Goal: Transaction & Acquisition: Book appointment/travel/reservation

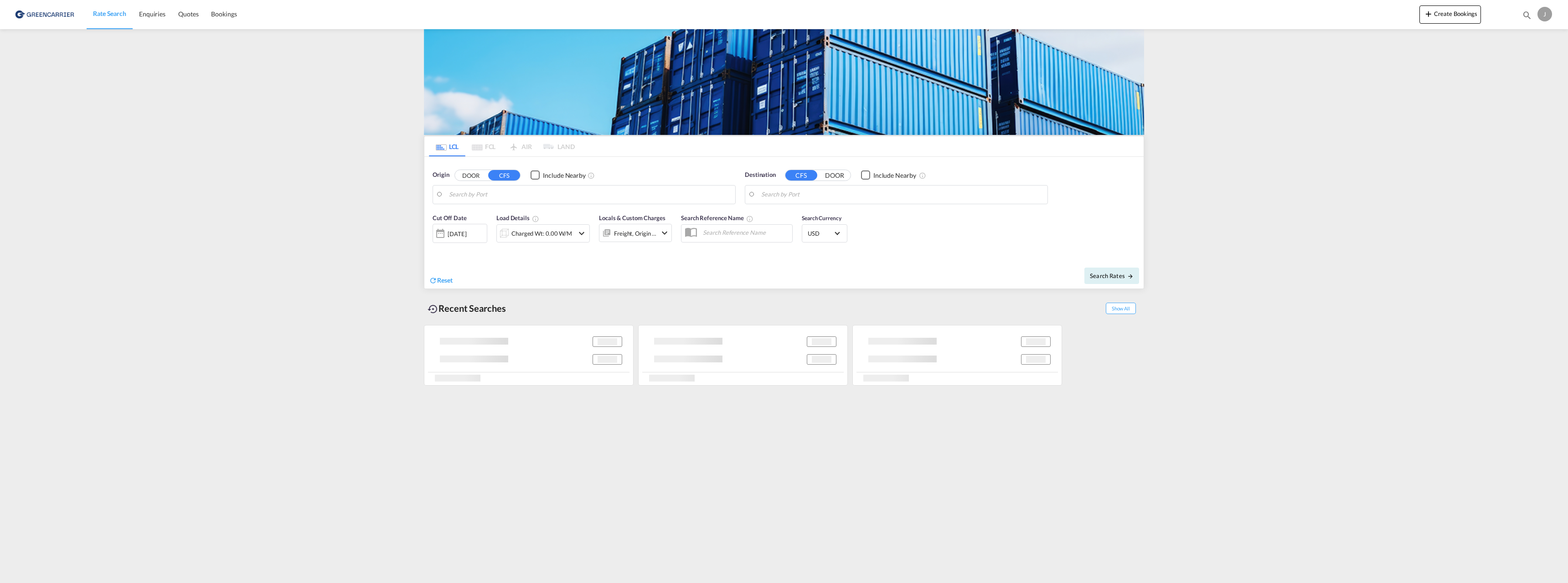
type input "[GEOGRAPHIC_DATA], NOOSL"
click at [805, 195] on input "Tangier, MATNG" at bounding box center [902, 195] width 282 height 14
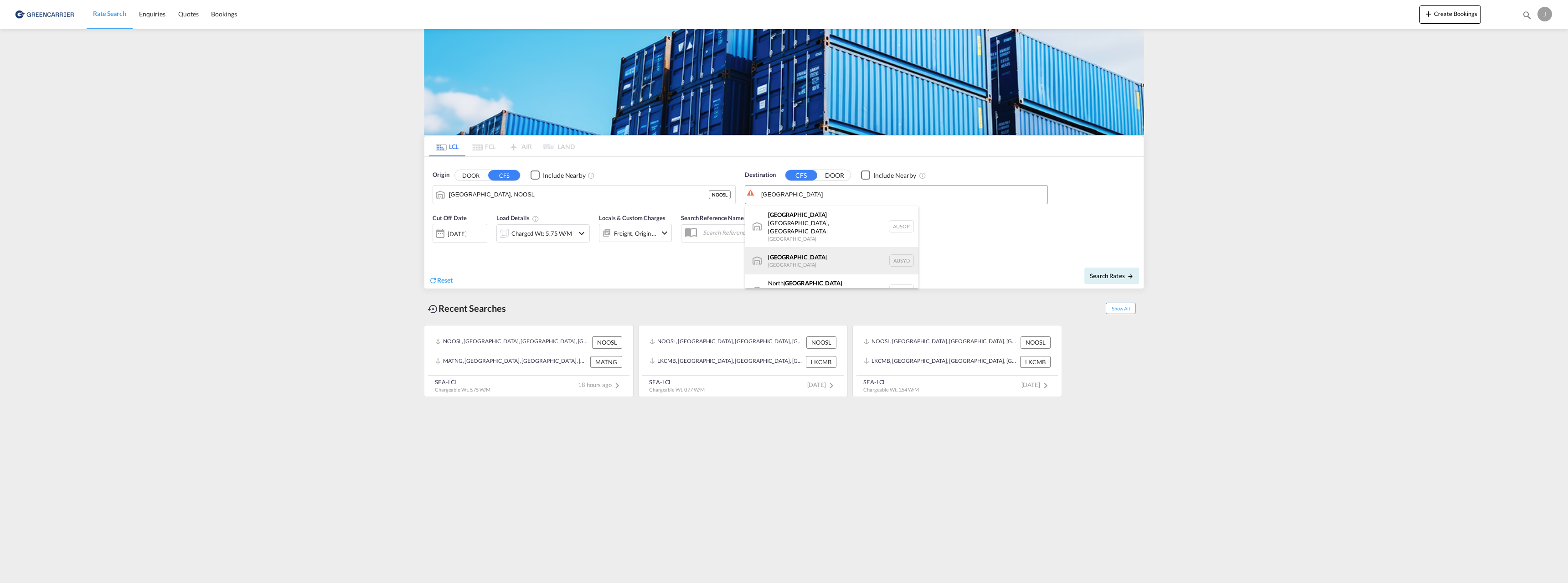
click at [819, 247] on div "[GEOGRAPHIC_DATA] [GEOGRAPHIC_DATA] AUSYD" at bounding box center [832, 260] width 173 height 27
type input "[GEOGRAPHIC_DATA], AUSYD"
click at [459, 236] on div "[DATE]" at bounding box center [457, 233] width 19 height 9
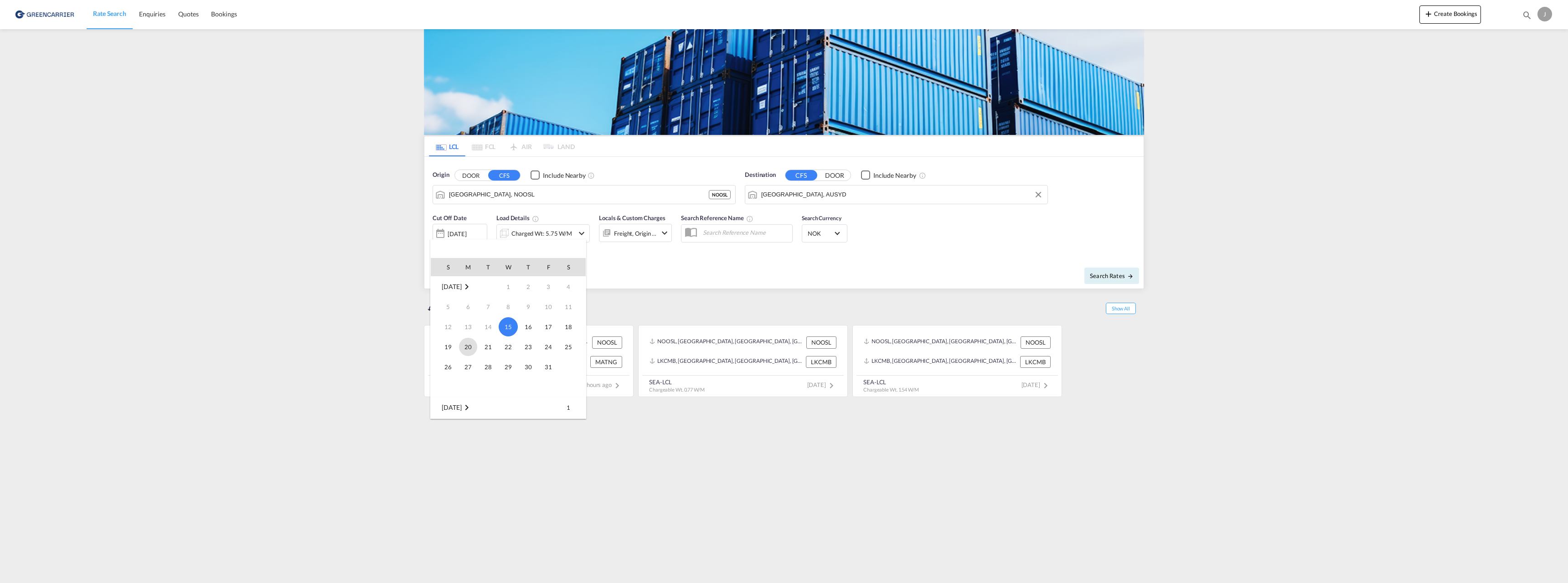
click at [471, 342] on span "20" at bounding box center [469, 347] width 19 height 19
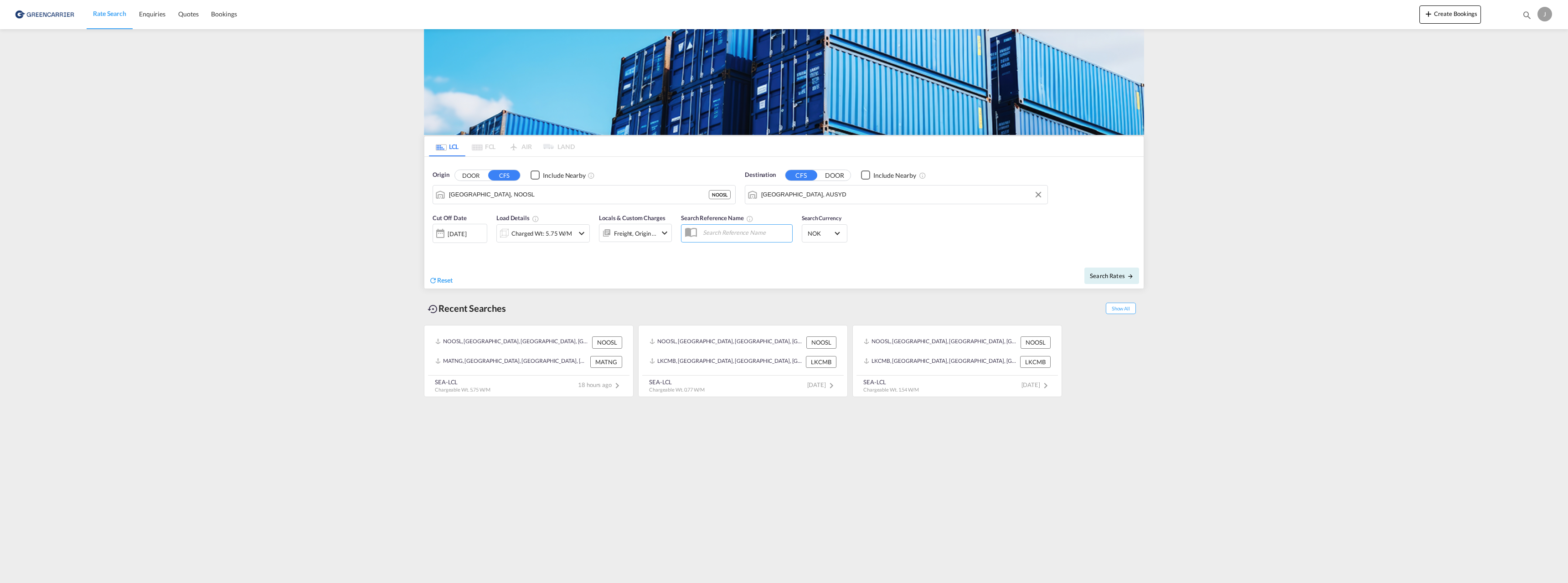
click at [550, 233] on div "Charged Wt: 5.75 W/M" at bounding box center [542, 233] width 61 height 12
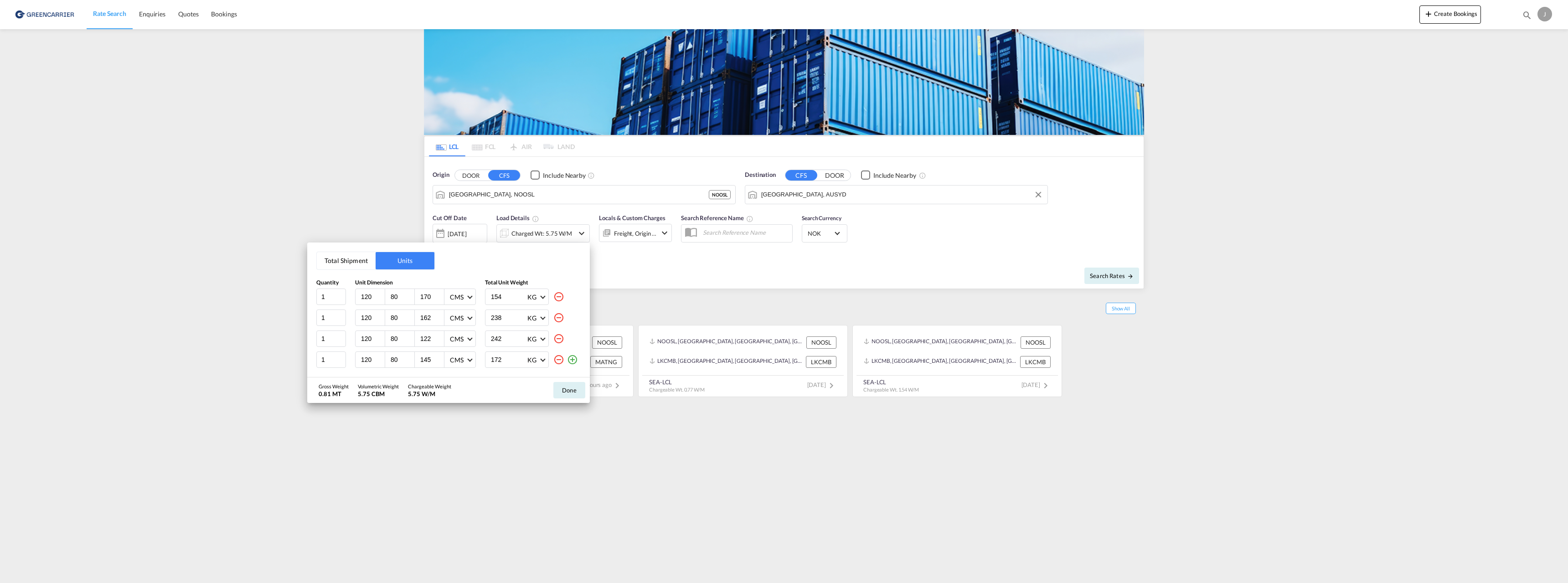
click at [560, 360] on md-icon "icon-minus-circle-outline" at bounding box center [559, 360] width 11 height 11
click at [557, 337] on md-icon "icon-minus-circle-outline" at bounding box center [559, 339] width 11 height 11
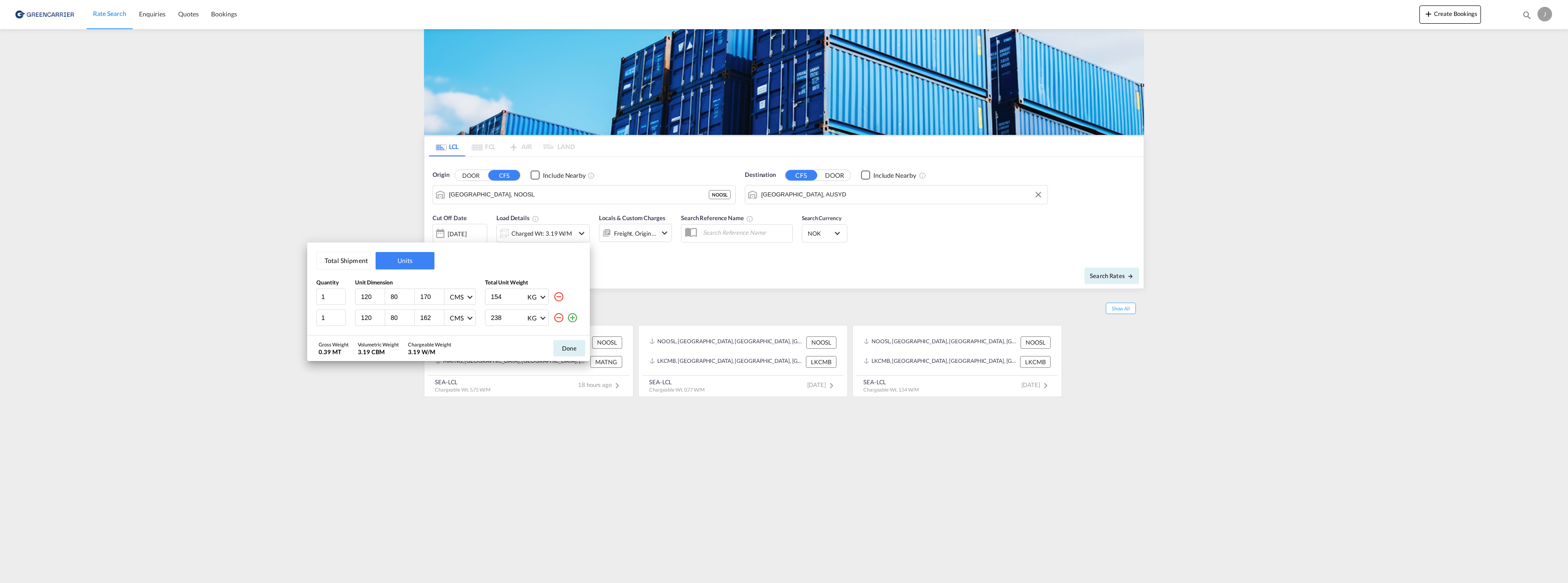
click at [558, 318] on md-icon "icon-minus-circle-outline" at bounding box center [559, 318] width 11 height 11
click at [373, 295] on input "120" at bounding box center [372, 296] width 25 height 9
click at [396, 298] on input "12" at bounding box center [402, 296] width 25 height 9
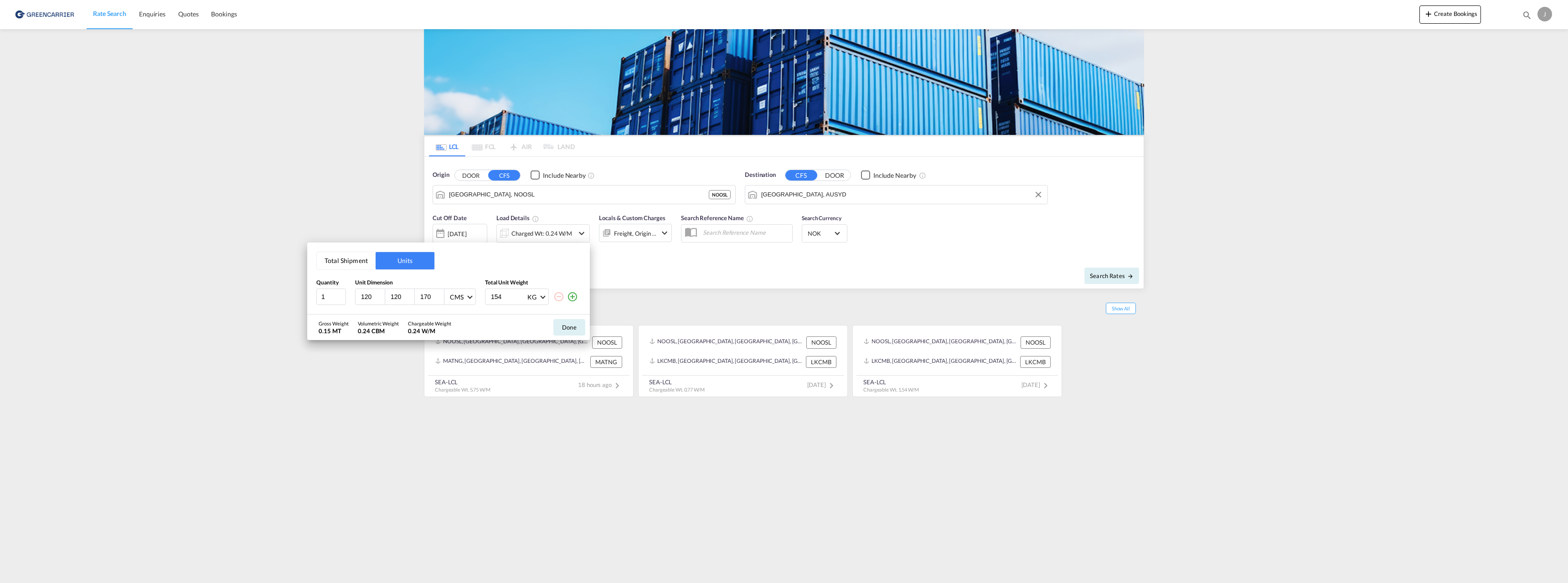
type input "120"
type input "105"
type input "820"
click at [563, 323] on button "Done" at bounding box center [569, 326] width 32 height 16
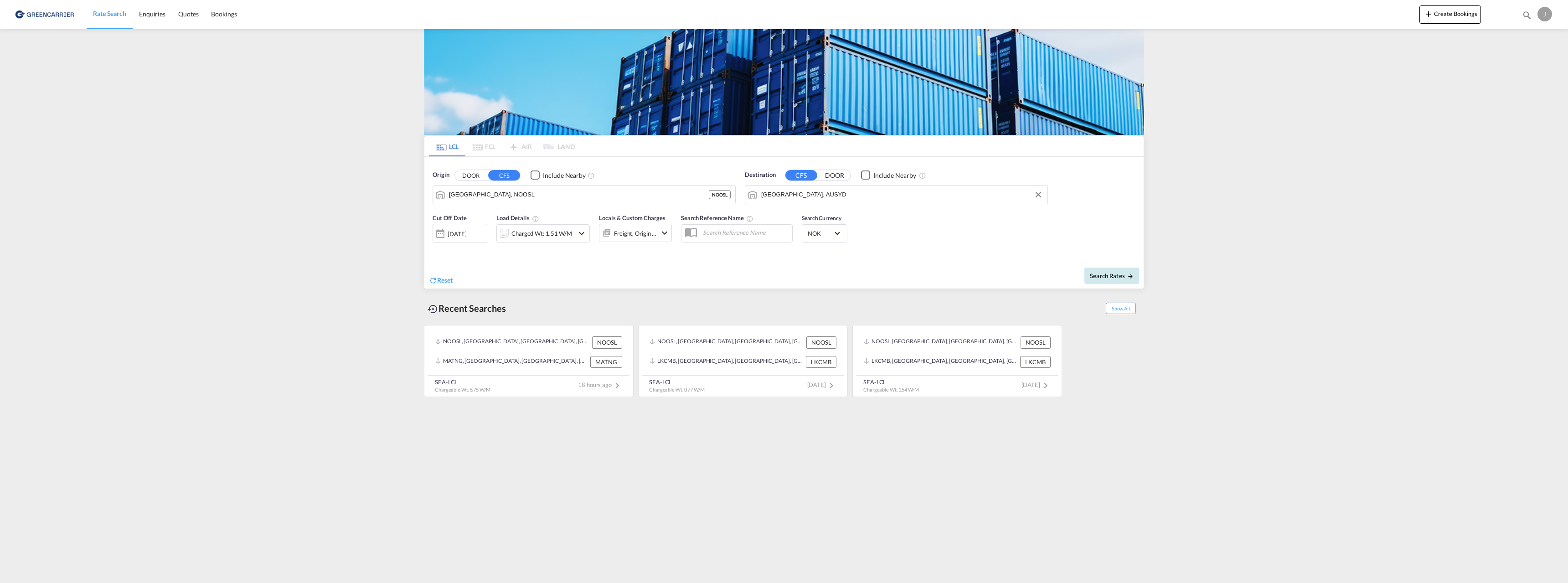
click at [1102, 277] on span "Search Rates" at bounding box center [1112, 275] width 43 height 7
type input "NOOSL to AUSYD / [DATE]"
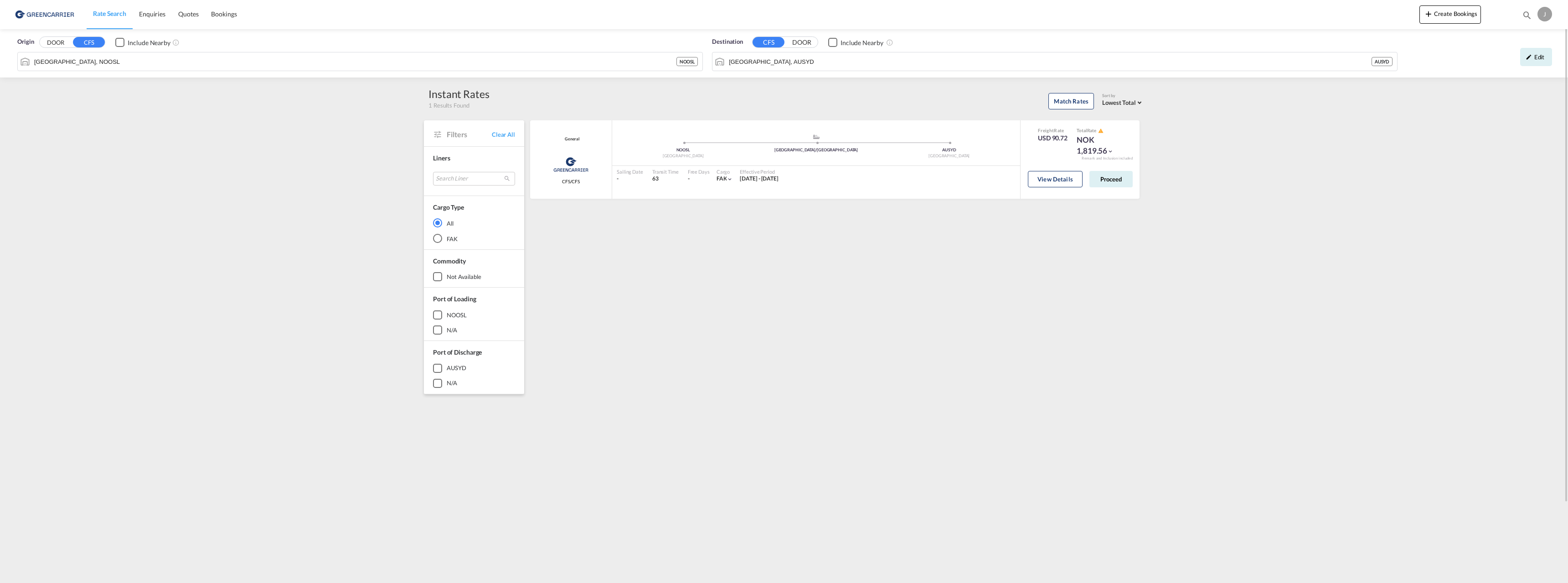
click at [248, 126] on div "Origin DOOR CFS Include Nearby [GEOGRAPHIC_DATA], NOOSL NOOSL Destination CFS D…" at bounding box center [784, 352] width 1568 height 646
click at [1062, 178] on button "View Details" at bounding box center [1055, 178] width 55 height 16
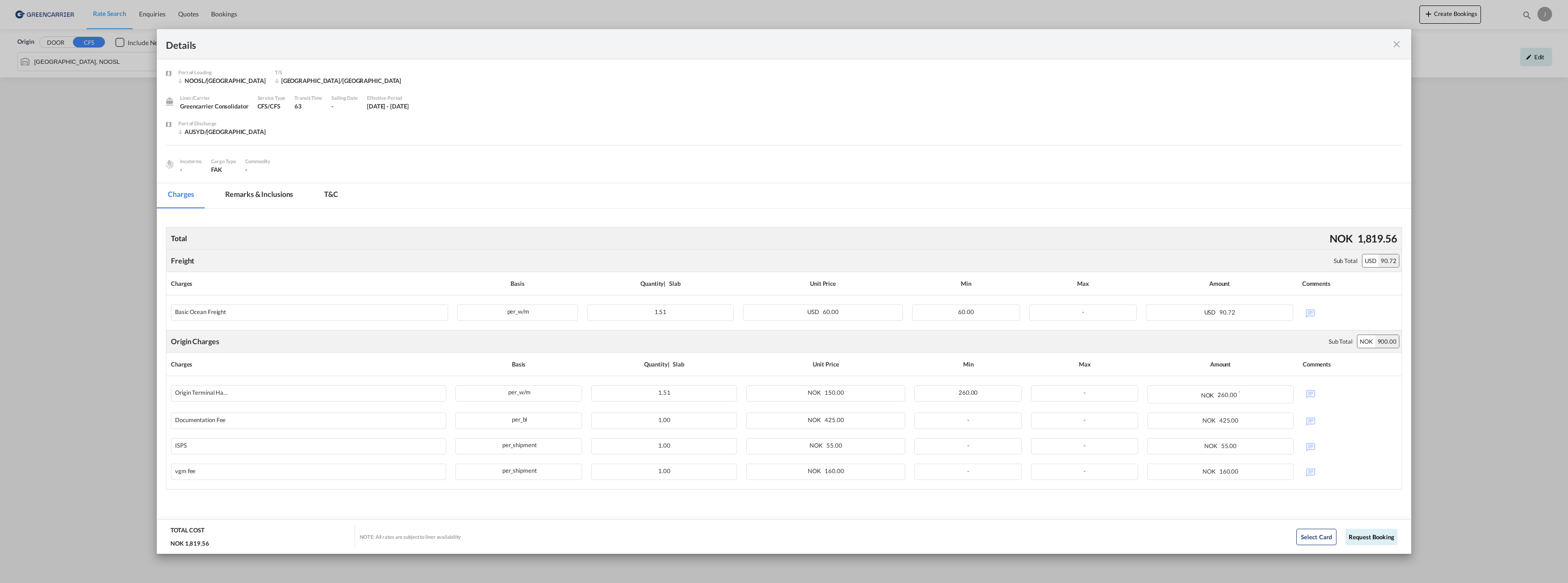
click at [1398, 43] on md-icon "icon-close fg-AAA8AD m-0 cursor" at bounding box center [1397, 44] width 11 height 11
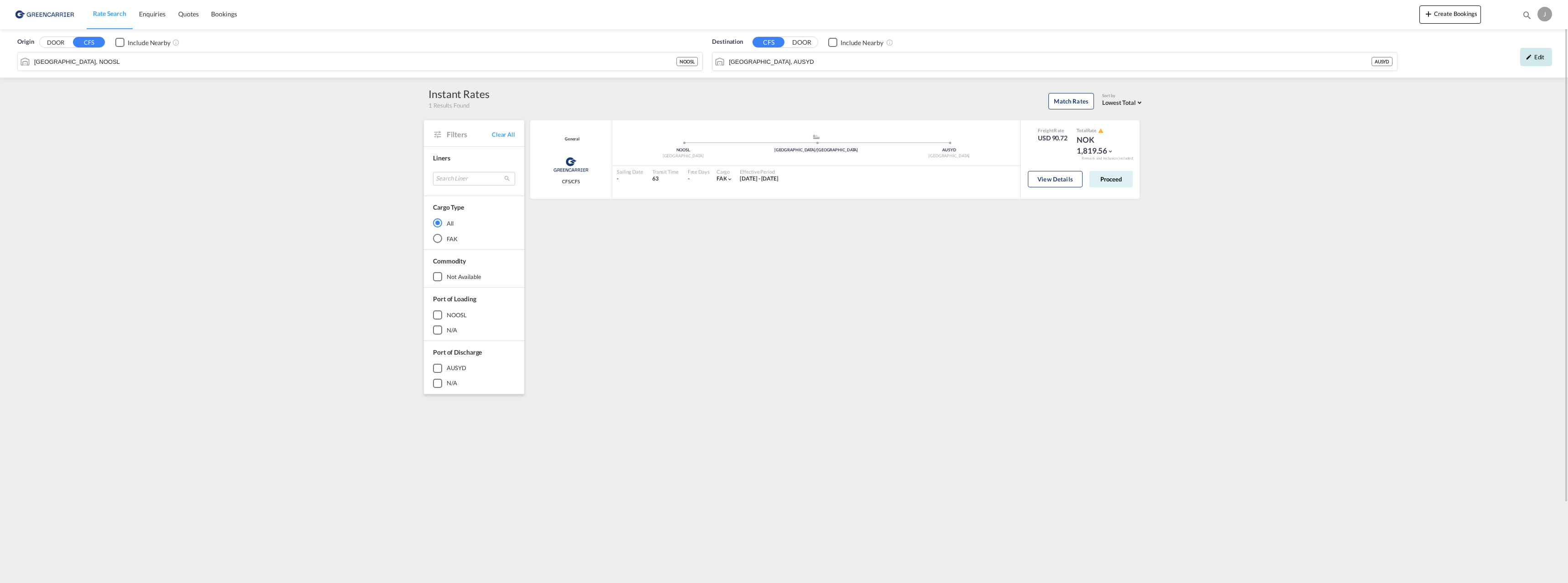
click at [1523, 56] on div "Edit" at bounding box center [1536, 57] width 32 height 19
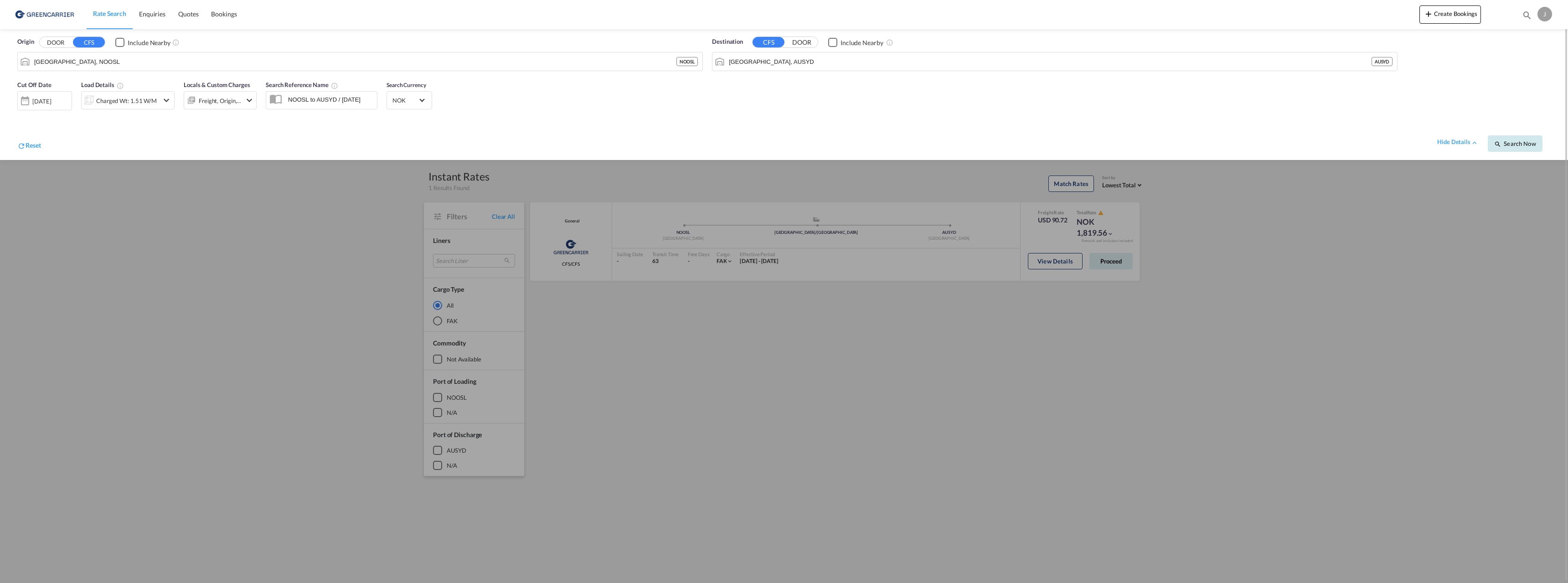
click at [1513, 143] on span "Search Now" at bounding box center [1514, 143] width 41 height 7
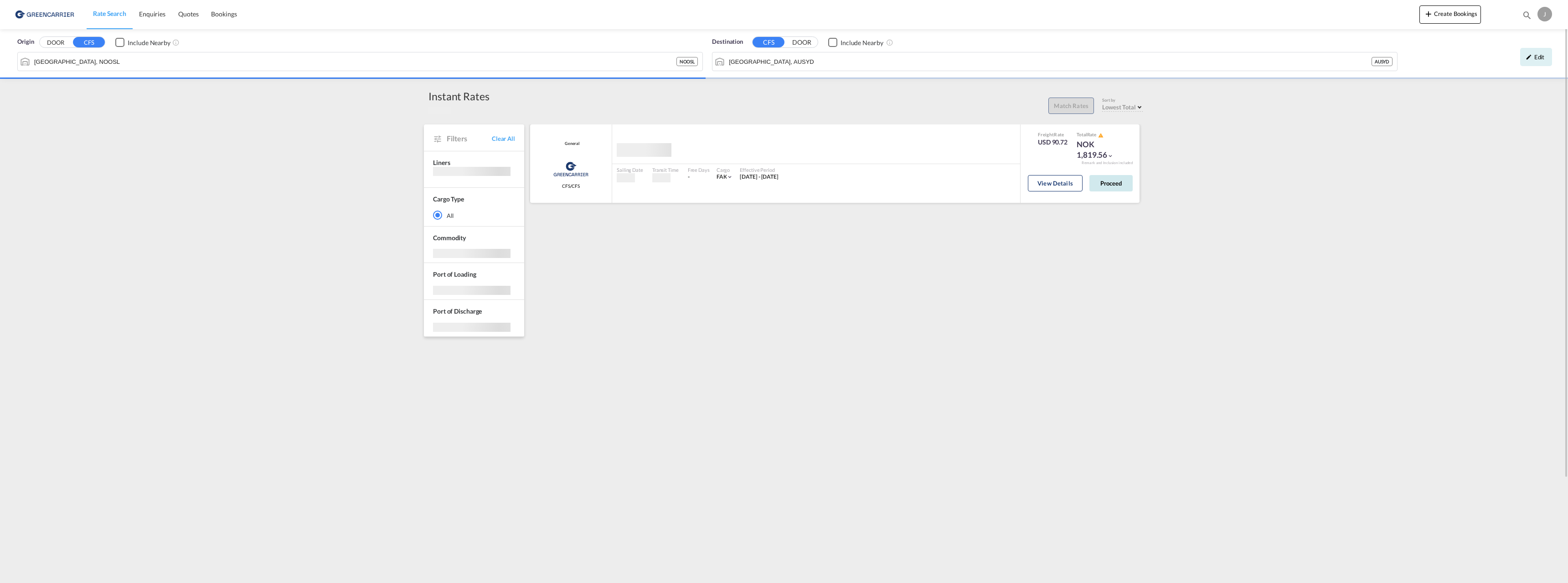
click at [1106, 181] on button "Proceed" at bounding box center [1111, 183] width 43 height 16
click at [1113, 178] on button "Proceed" at bounding box center [1111, 178] width 43 height 16
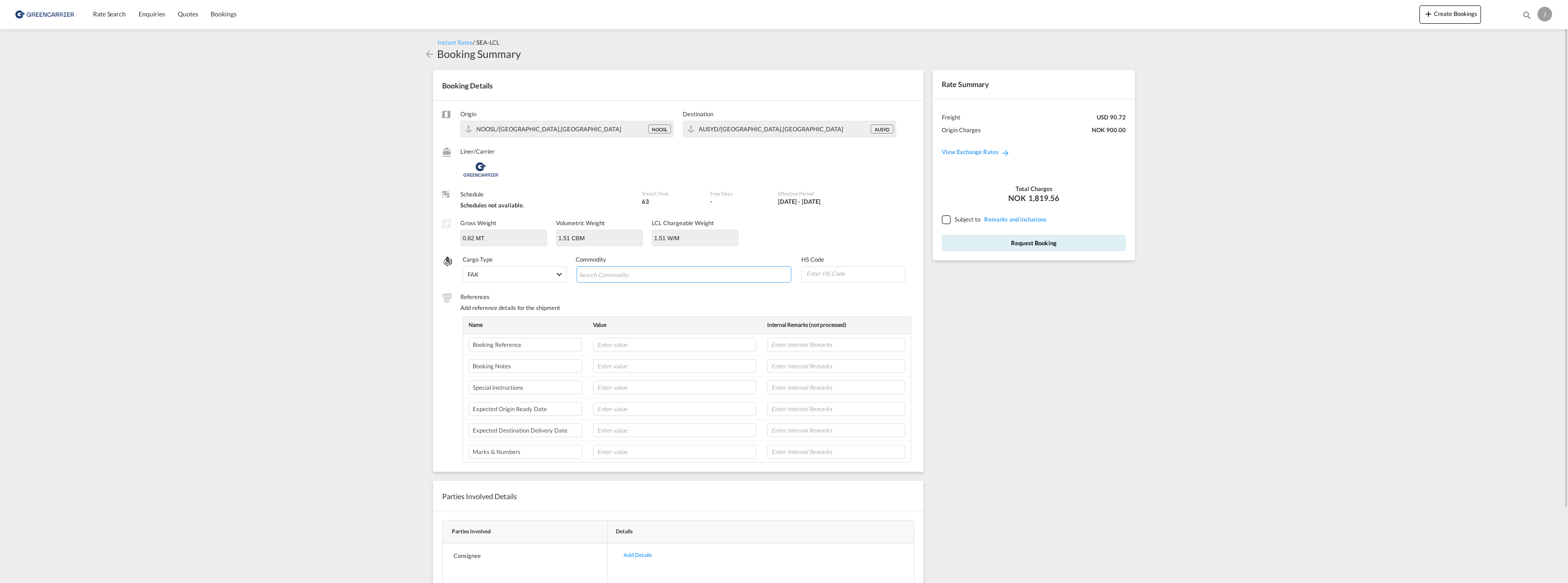
click at [615, 276] on input "Search Commodity" at bounding box center [621, 274] width 84 height 15
type input "[MEDICAL_DATA]"
type input "151610"
click at [653, 344] on input "text" at bounding box center [675, 344] width 163 height 14
paste input "177580"
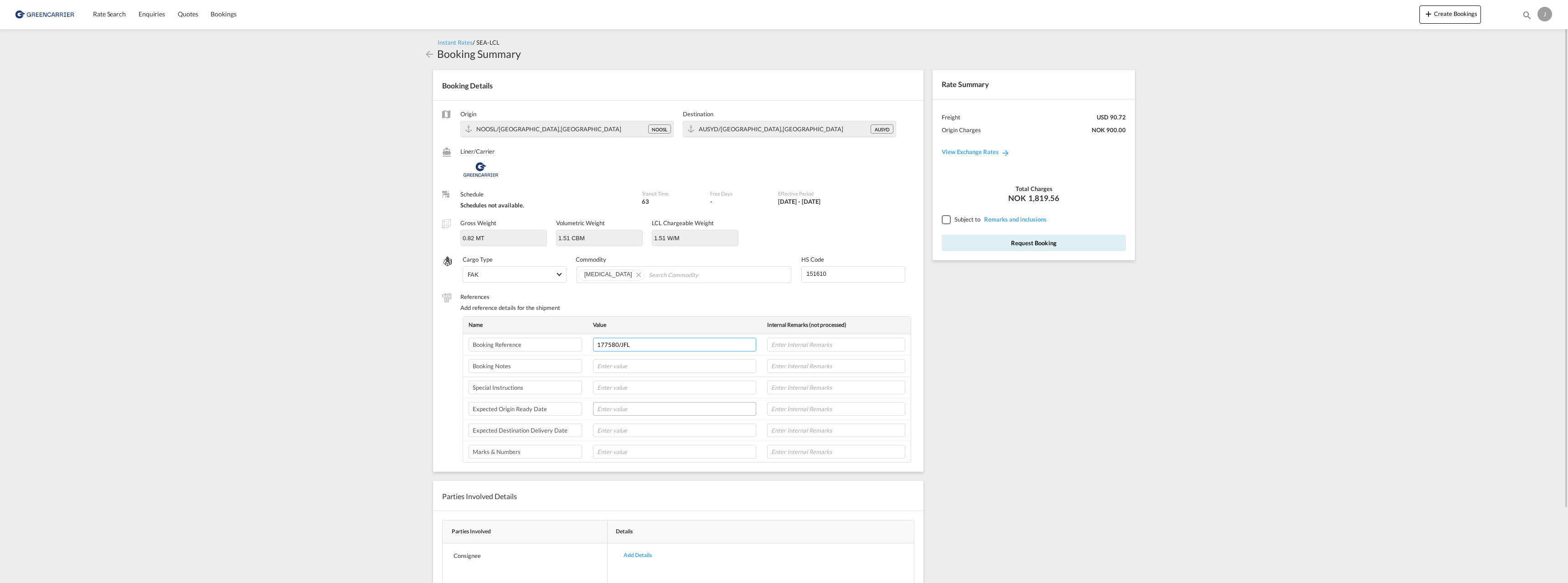
type input "177580/JFL"
click at [640, 402] on input "text" at bounding box center [675, 409] width 163 height 14
type input "21/10 - ETD [GEOGRAPHIC_DATA] 24/10"
click at [946, 220] on div at bounding box center [946, 219] width 9 height 9
click at [621, 426] on input "text" at bounding box center [675, 430] width 163 height 14
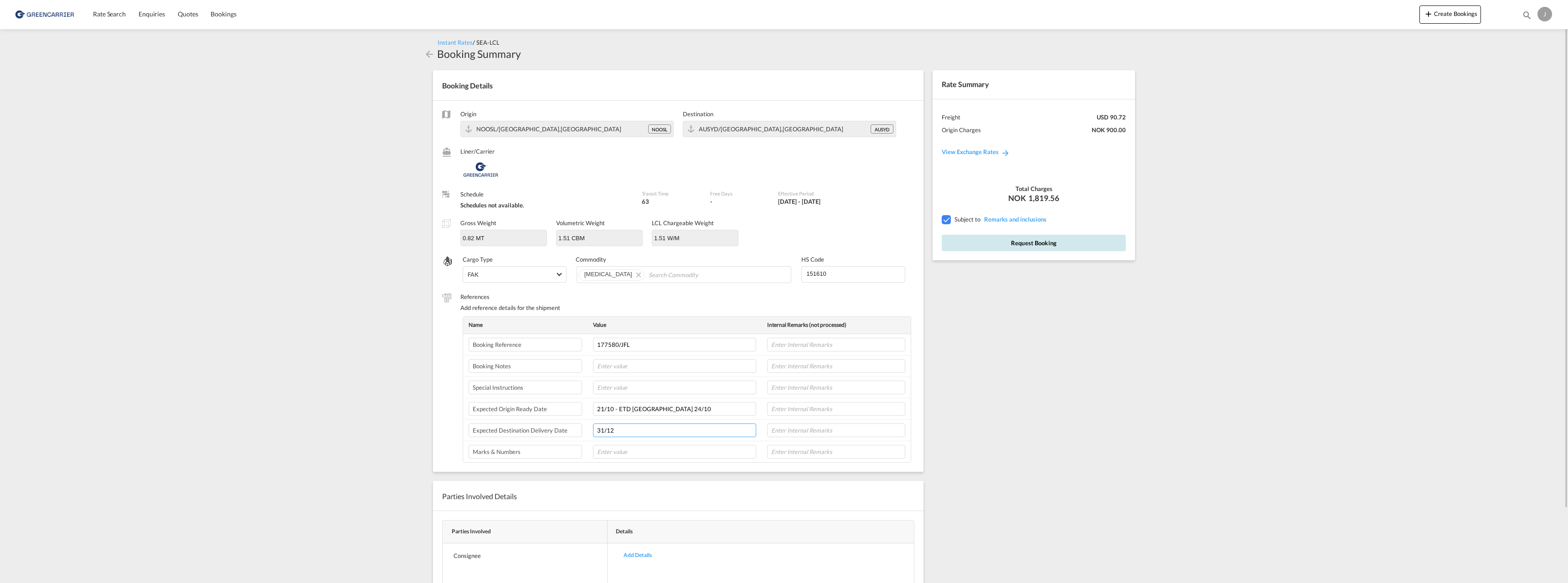
type input "31/12"
click at [1026, 243] on button "Request Booking" at bounding box center [1033, 243] width 184 height 16
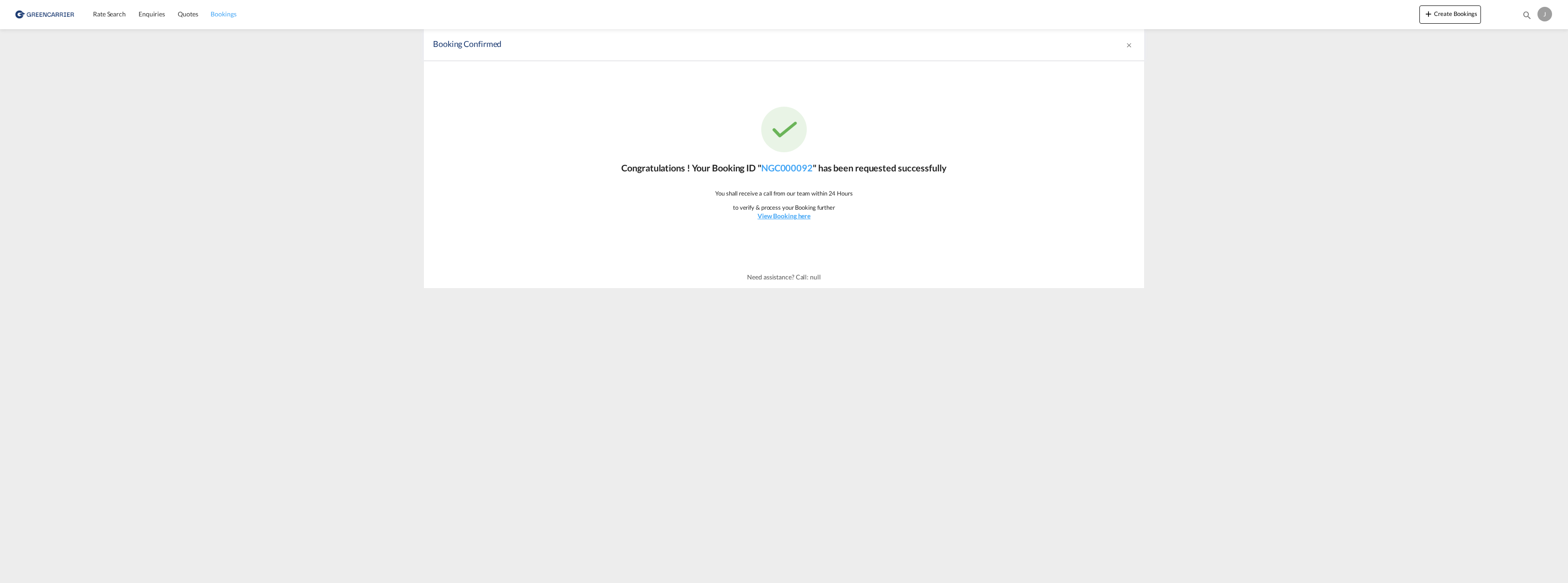
click at [222, 16] on span "Bookings" at bounding box center [223, 14] width 26 height 8
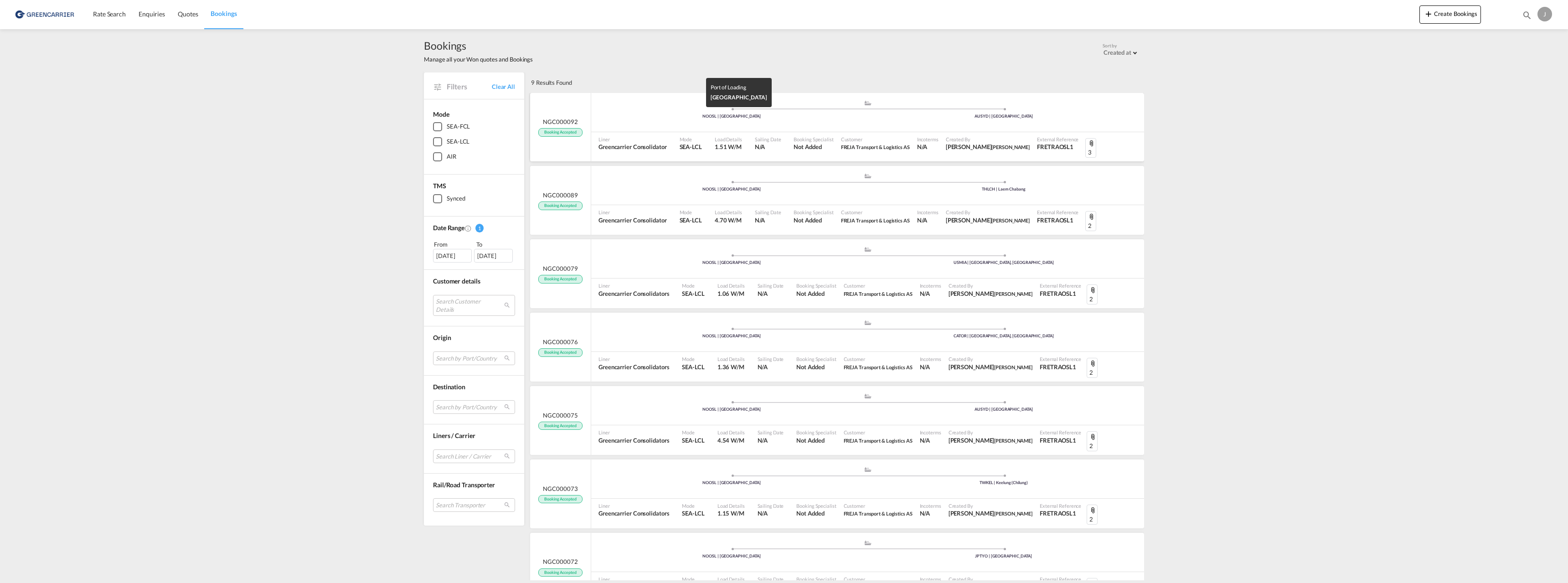
click at [604, 118] on div "NOOSL | [GEOGRAPHIC_DATA]" at bounding box center [732, 116] width 272 height 6
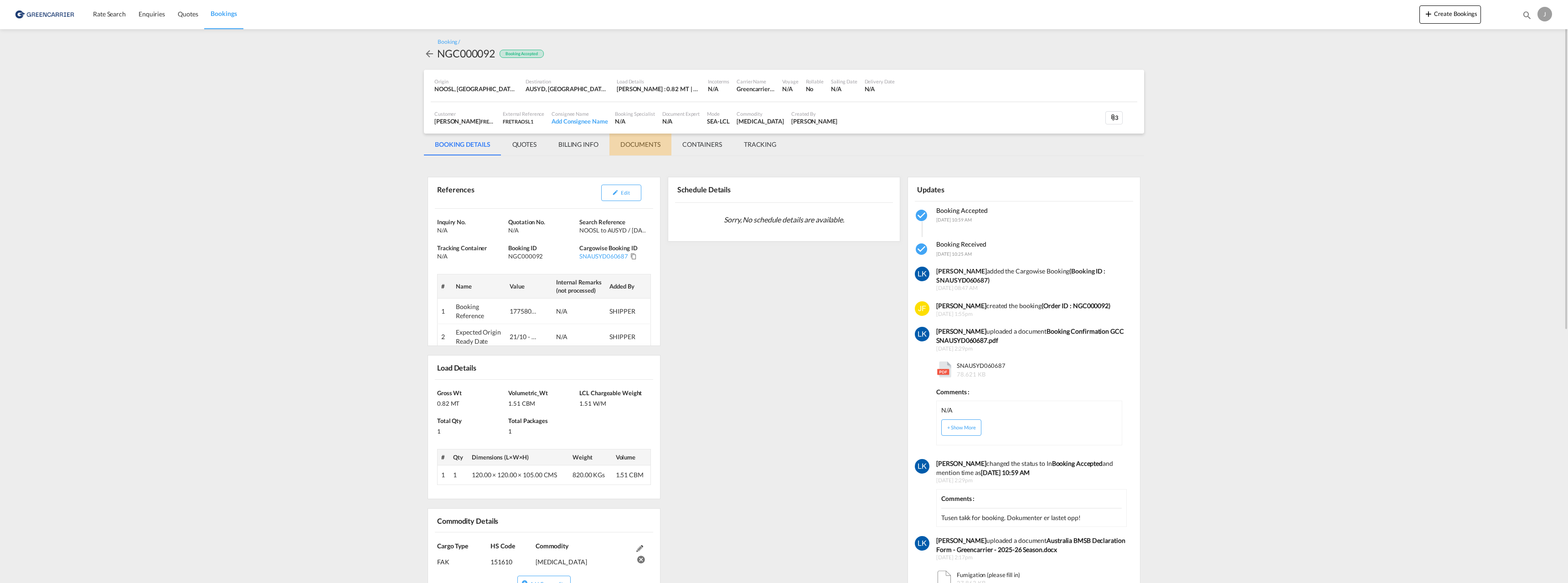
click at [639, 143] on md-tab-item "DOCUMENTS" at bounding box center [641, 144] width 62 height 22
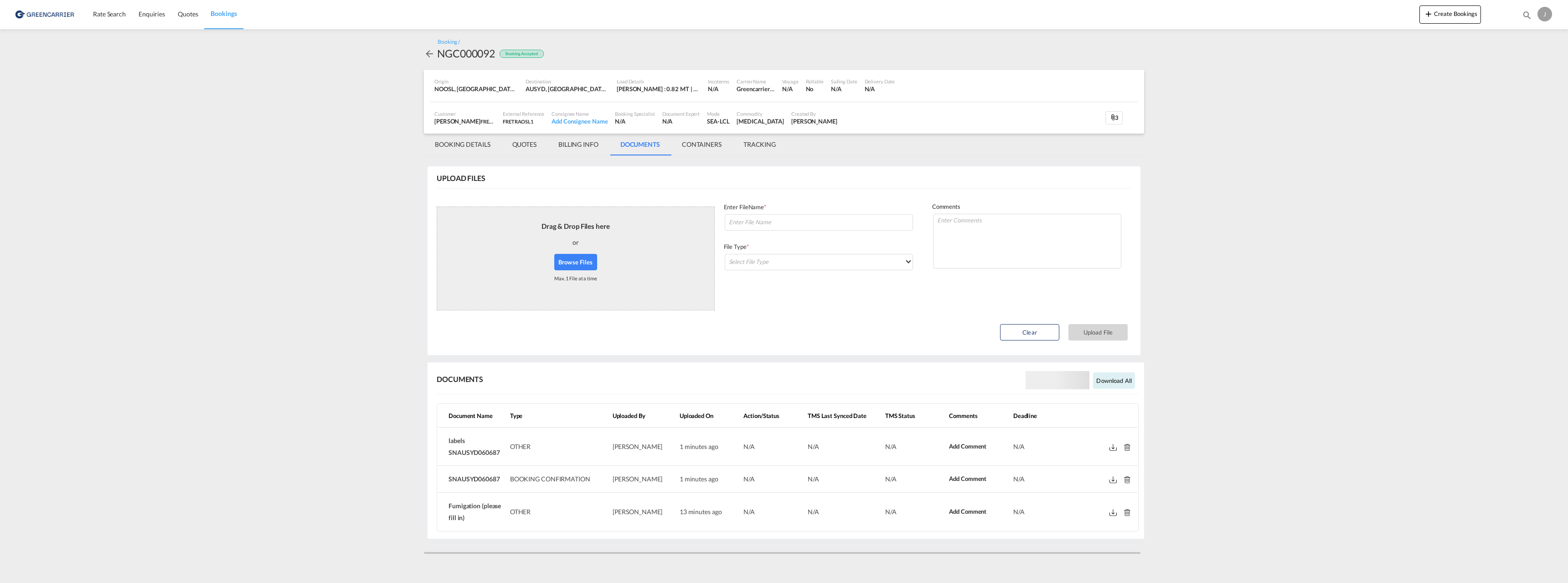
click at [462, 475] on span "SNAUSYD060687" at bounding box center [474, 478] width 51 height 8
copy span "SNAUSYD060687"
click at [1109, 477] on md-icon at bounding box center [1113, 479] width 7 height 7
